Goal: Information Seeking & Learning: Learn about a topic

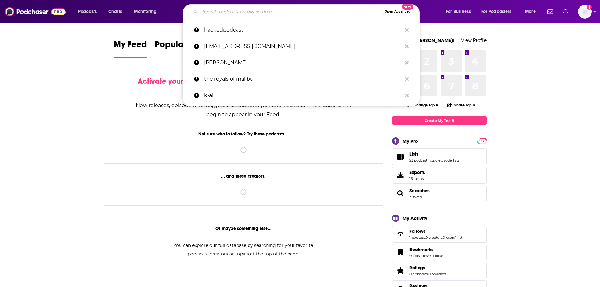
click at [263, 14] on input "Search podcasts, credits, & more..." at bounding box center [291, 12] width 182 height 10
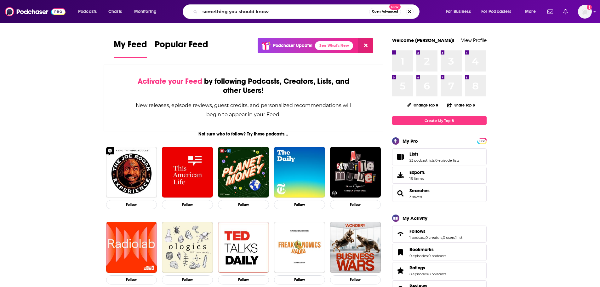
type input "something you should know"
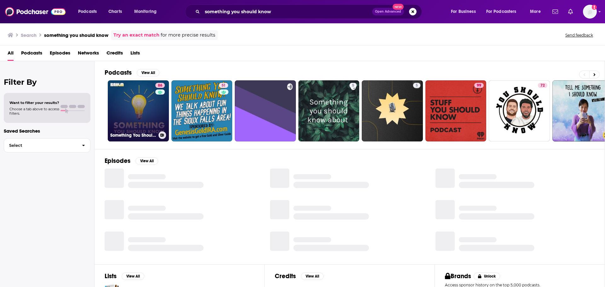
click at [148, 113] on link "86 Something You Should Know" at bounding box center [138, 110] width 61 height 61
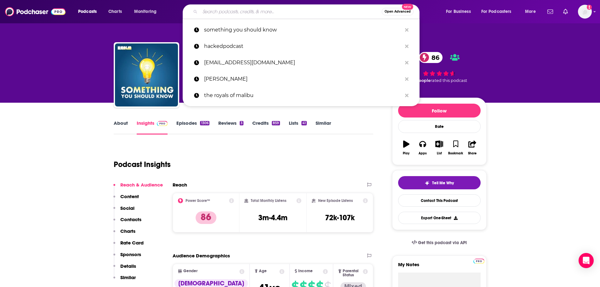
click at [244, 14] on input "Search podcasts, credits, & more..." at bounding box center [291, 12] width 182 height 10
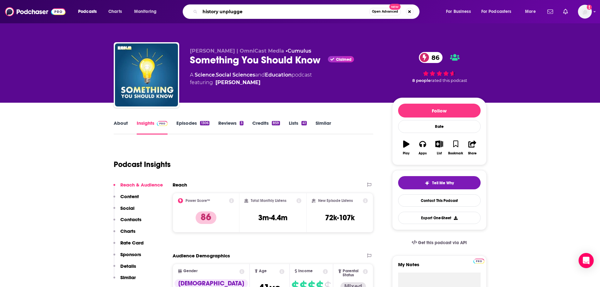
type input "history unplugged"
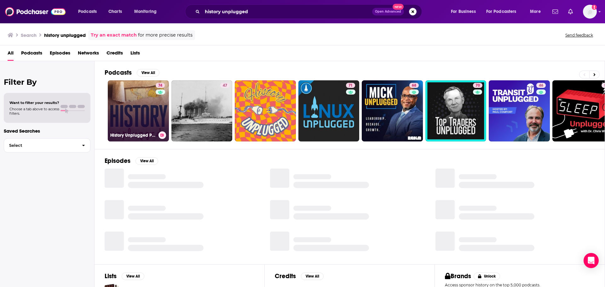
click at [156, 107] on div "74" at bounding box center [161, 107] width 11 height 49
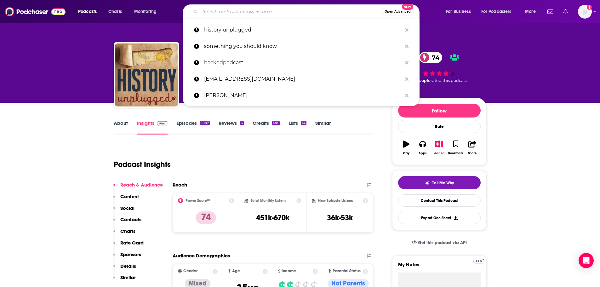
click at [275, 11] on input "Search podcasts, credits, & more..." at bounding box center [291, 12] width 182 height 10
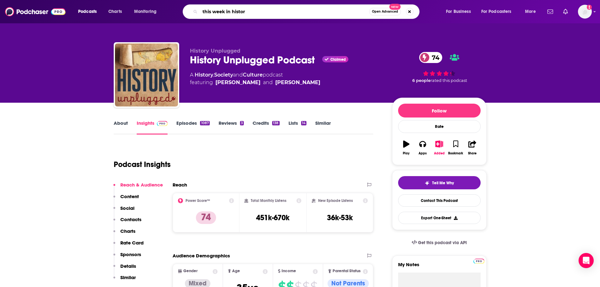
type input "this week in history"
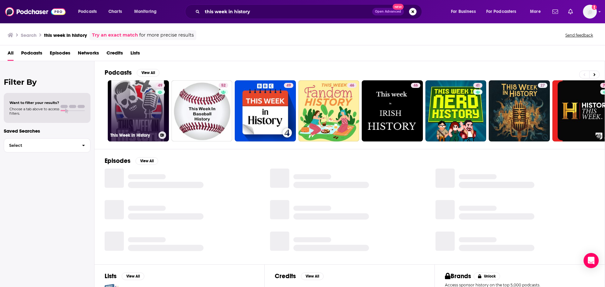
click at [151, 117] on link "49 This Week In History" at bounding box center [138, 110] width 61 height 61
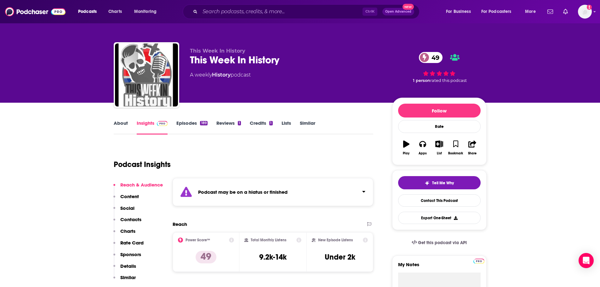
click at [121, 119] on div "About Insights Episodes 189 Reviews 1 Credits 1 Lists Similar" at bounding box center [244, 126] width 260 height 15
click at [120, 126] on link "About" at bounding box center [121, 127] width 14 height 14
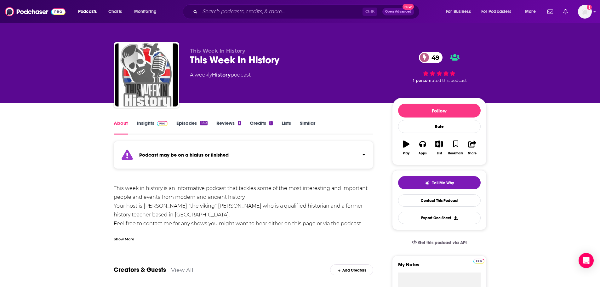
click at [144, 121] on link "Insights" at bounding box center [152, 127] width 31 height 14
